Goal: Task Accomplishment & Management: Use online tool/utility

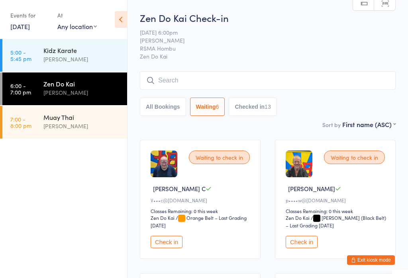
select select "0"
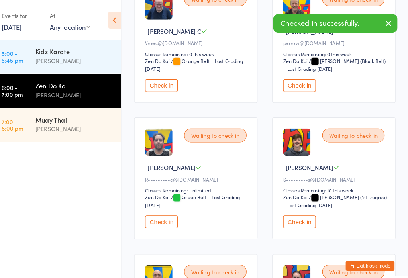
scroll to position [160, 0]
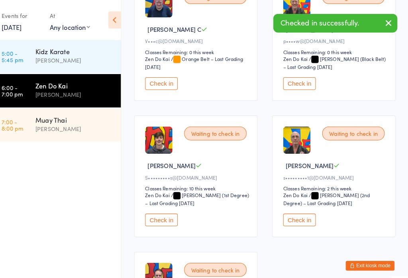
click at [159, 222] on button "Check in" at bounding box center [167, 215] width 32 height 12
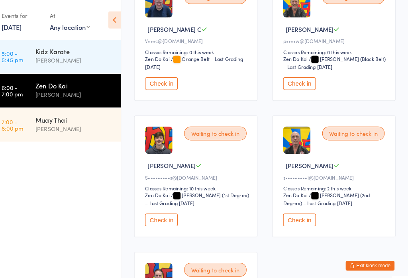
click at [158, 222] on button "Check in" at bounding box center [167, 215] width 32 height 12
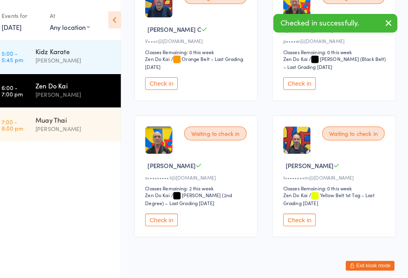
click at [161, 221] on button "Check in" at bounding box center [167, 215] width 32 height 12
click at [301, 222] on button "Check in" at bounding box center [302, 215] width 32 height 12
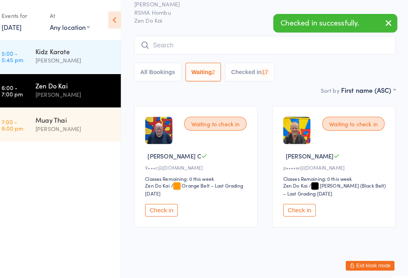
scroll to position [39, 0]
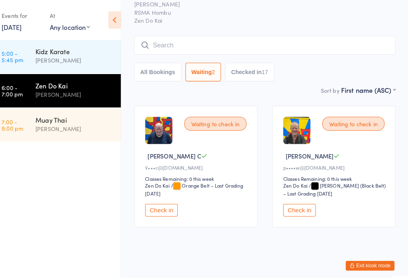
click at [276, 30] on div "Zen Do Kai Check-in [DATE] 6:00pm [PERSON_NAME] RSMA Hombu Zen Do Kai Manual se…" at bounding box center [268, 29] width 256 height 109
click at [279, 35] on input "search" at bounding box center [268, 44] width 256 height 18
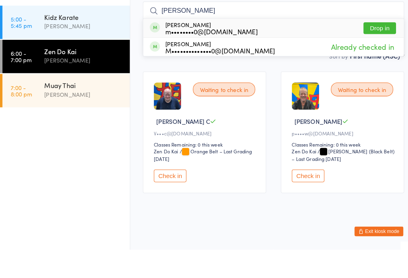
type input "[PERSON_NAME]"
click at [376, 55] on button "Drop in" at bounding box center [372, 61] width 32 height 12
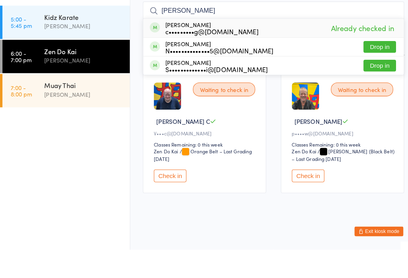
type input "[PERSON_NAME]"
click at [374, 74] on button "Drop in" at bounding box center [372, 80] width 32 height 12
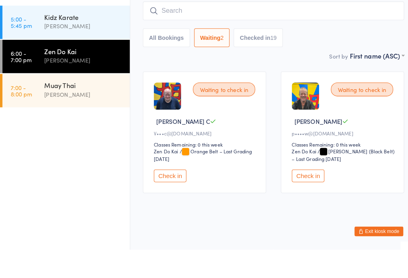
click at [71, 113] on div "Muay Thai" at bounding box center [81, 117] width 77 height 9
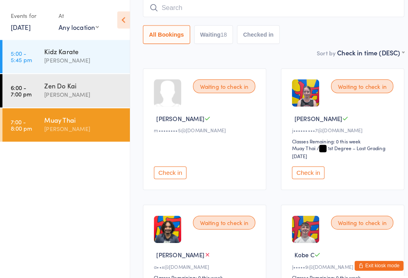
click at [304, 175] on button "Check in" at bounding box center [302, 169] width 32 height 12
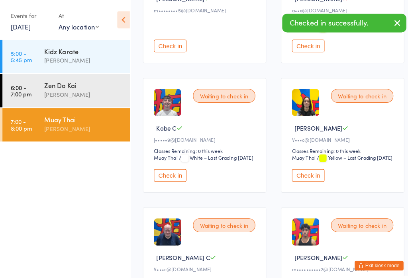
scroll to position [189, 0]
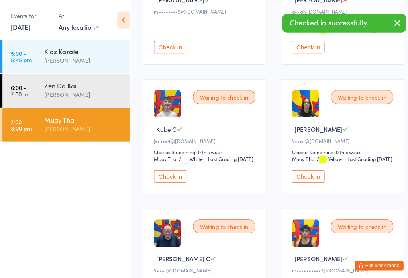
click at [173, 179] on button "Check in" at bounding box center [167, 173] width 32 height 12
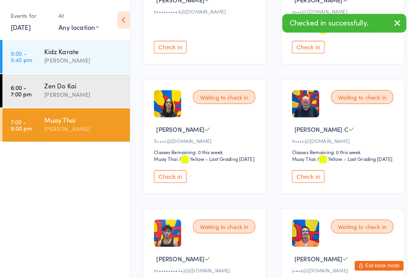
click at [309, 179] on button "Check in" at bounding box center [302, 173] width 32 height 12
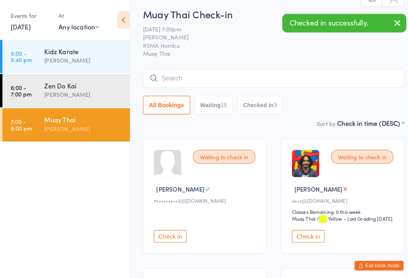
scroll to position [0, 0]
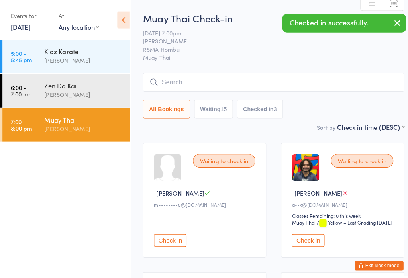
click at [262, 112] on button "Checked in 3" at bounding box center [254, 107] width 45 height 18
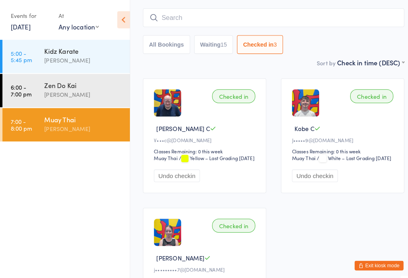
scroll to position [63, 0]
click at [182, 178] on button "Undo checkin" at bounding box center [173, 172] width 45 height 12
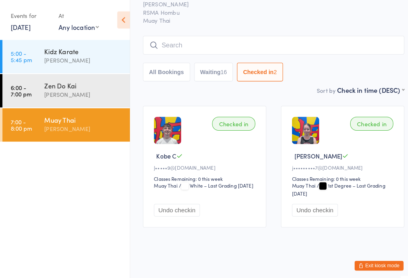
click at [211, 67] on button "Waiting 16" at bounding box center [209, 70] width 38 height 18
select select "0"
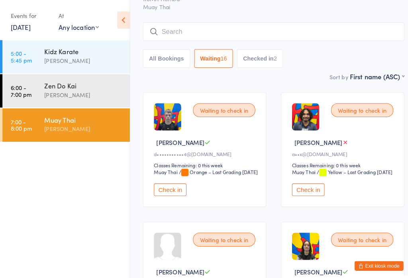
scroll to position [51, 0]
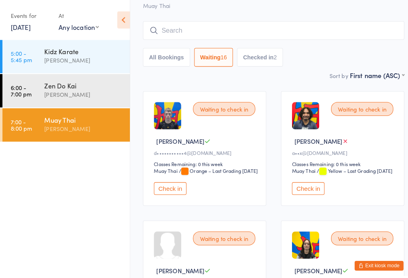
click at [309, 191] on button "Check in" at bounding box center [302, 185] width 32 height 12
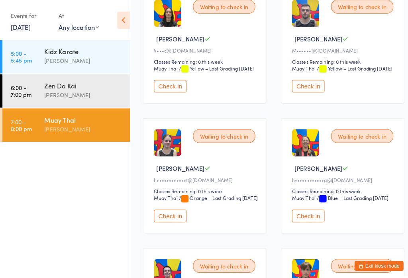
scroll to position [279, 0]
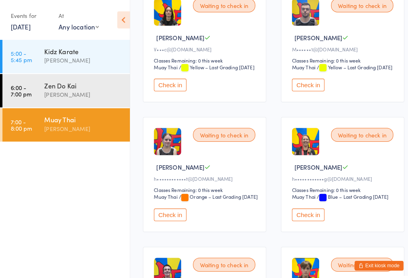
click at [171, 217] on button "Check in" at bounding box center [167, 210] width 32 height 12
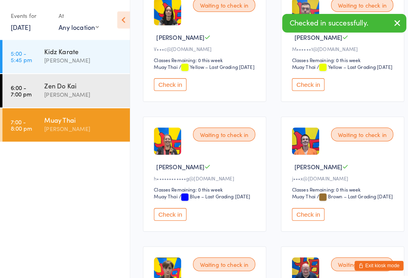
click at [300, 216] on button "Check in" at bounding box center [302, 210] width 32 height 12
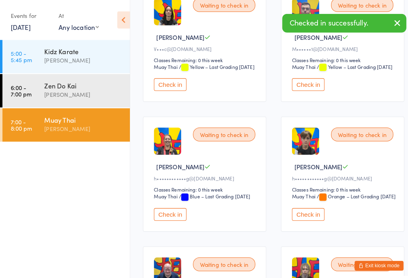
click at [169, 216] on button "Check in" at bounding box center [167, 210] width 32 height 12
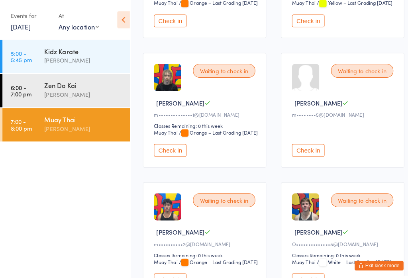
scroll to position [472, 0]
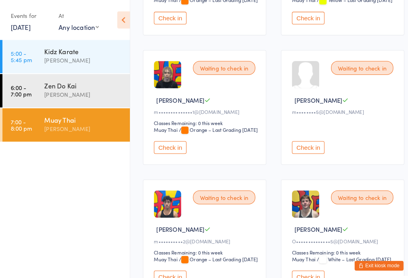
click at [171, 151] on button "Check in" at bounding box center [167, 144] width 32 height 12
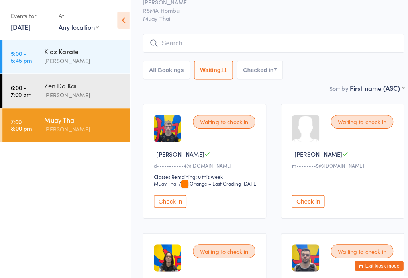
scroll to position [0, 0]
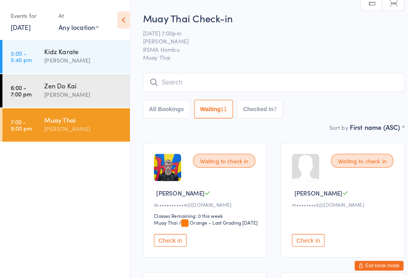
click at [207, 79] on input "search" at bounding box center [268, 80] width 256 height 18
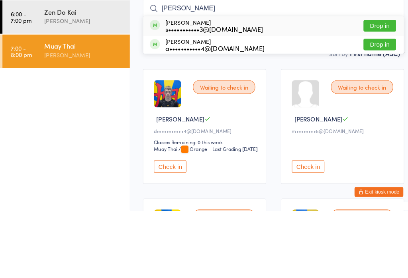
type input "[PERSON_NAME]"
click at [376, 92] on button "Drop in" at bounding box center [372, 98] width 32 height 12
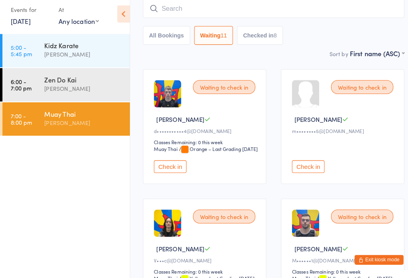
click at [213, 9] on input "search" at bounding box center [268, 14] width 256 height 18
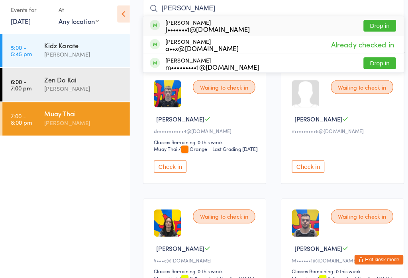
type input "[PERSON_NAME]"
click at [376, 62] on button "Drop in" at bounding box center [372, 68] width 32 height 12
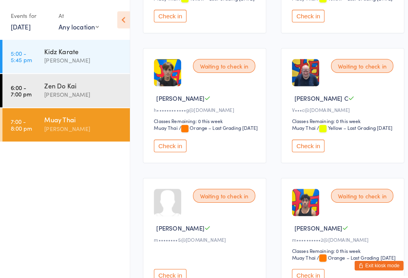
scroll to position [347, 0]
click at [169, 149] on button "Check in" at bounding box center [167, 142] width 32 height 12
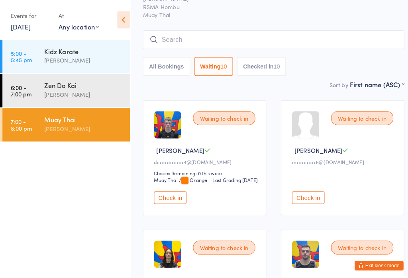
scroll to position [0, 0]
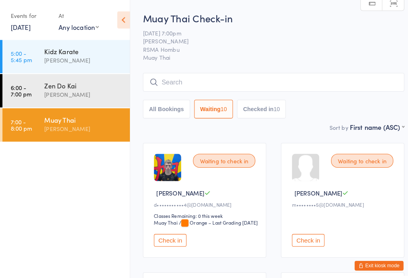
click at [262, 106] on button "Checked in 10" at bounding box center [256, 107] width 48 height 18
select select "5"
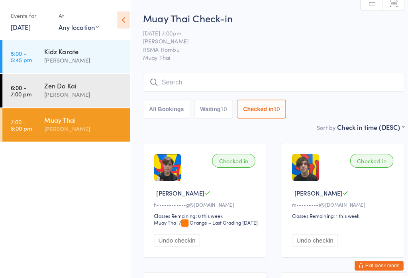
click at [201, 77] on input "search" at bounding box center [268, 80] width 256 height 18
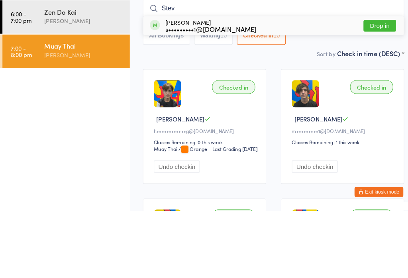
type input "Stev"
click at [379, 92] on button "Drop in" at bounding box center [372, 98] width 32 height 12
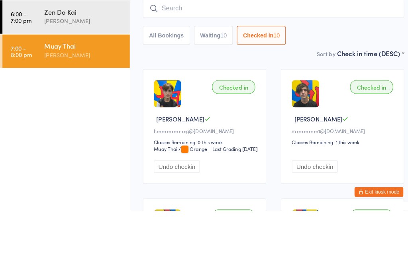
scroll to position [66, 0]
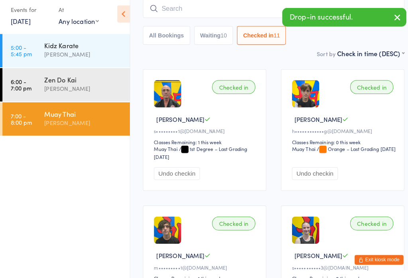
click at [270, 59] on div "Sort by Check in time (DESC) First name (ASC) First name (DESC) Last name (ASC)…" at bounding box center [268, 58] width 256 height 9
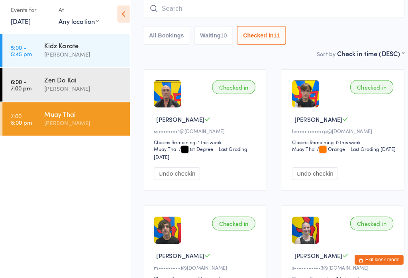
click at [217, 40] on button "Waiting 10" at bounding box center [209, 41] width 38 height 18
select select "0"
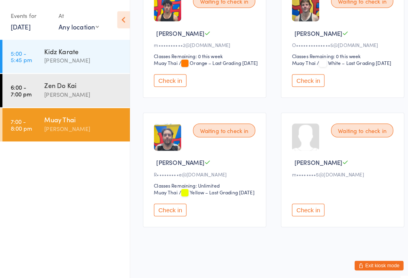
click at [169, 212] on button "Check in" at bounding box center [167, 206] width 32 height 12
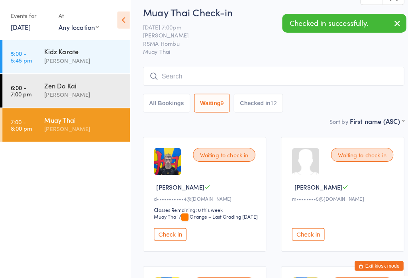
scroll to position [0, 0]
